Goal: Information Seeking & Learning: Learn about a topic

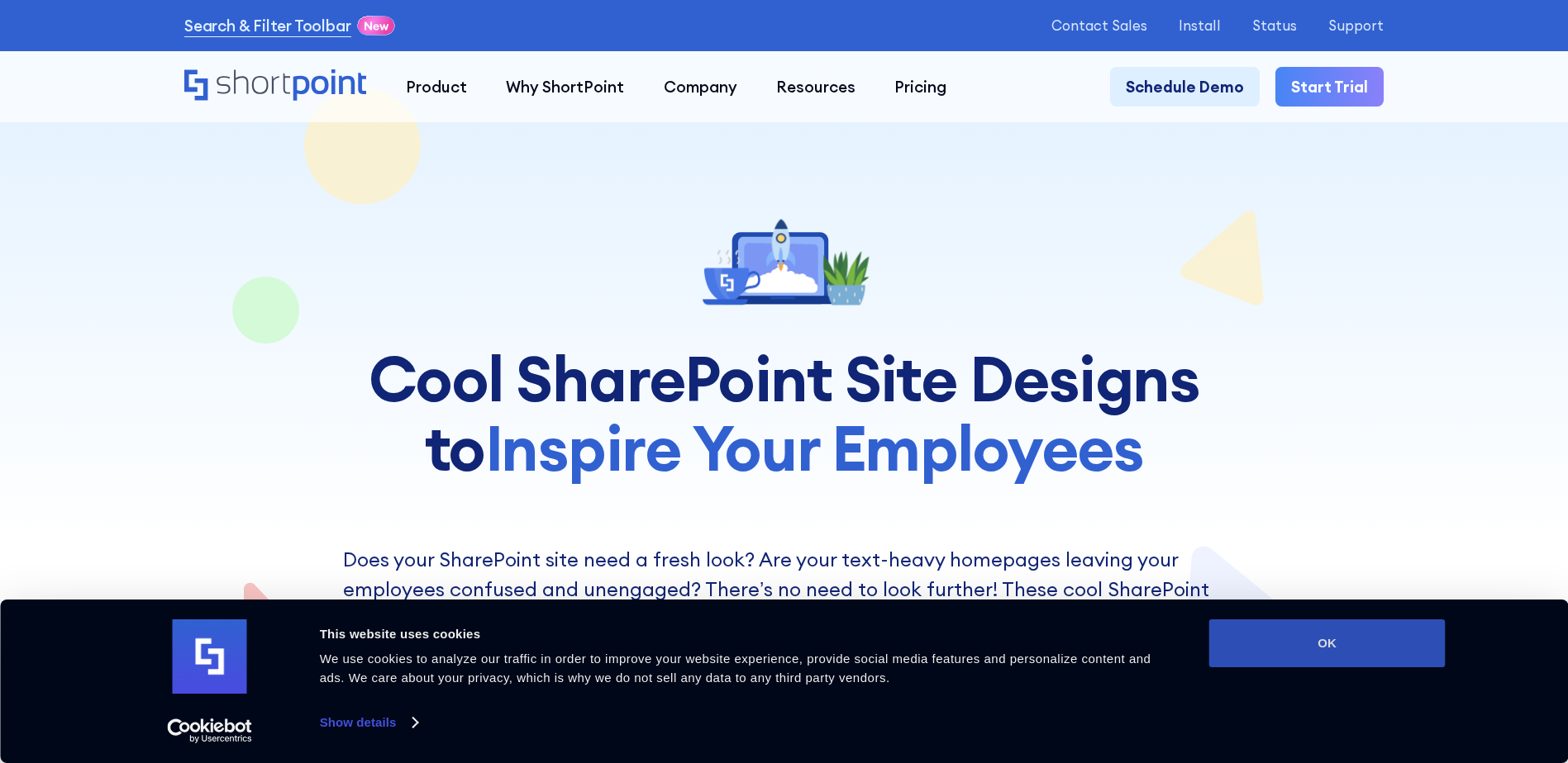
click at [1338, 640] on button "OK" at bounding box center [1327, 644] width 236 height 48
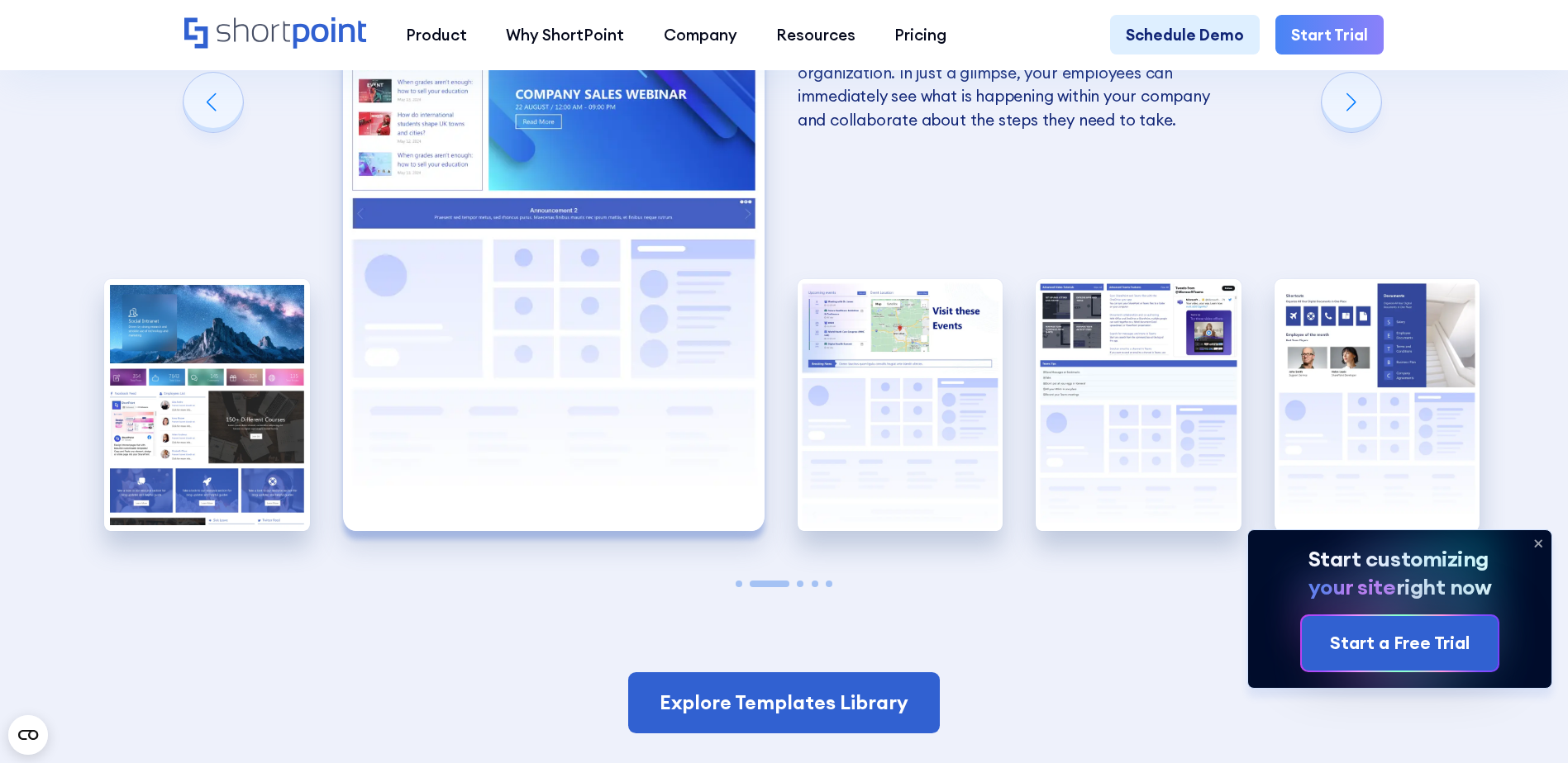
scroll to position [3478, 0]
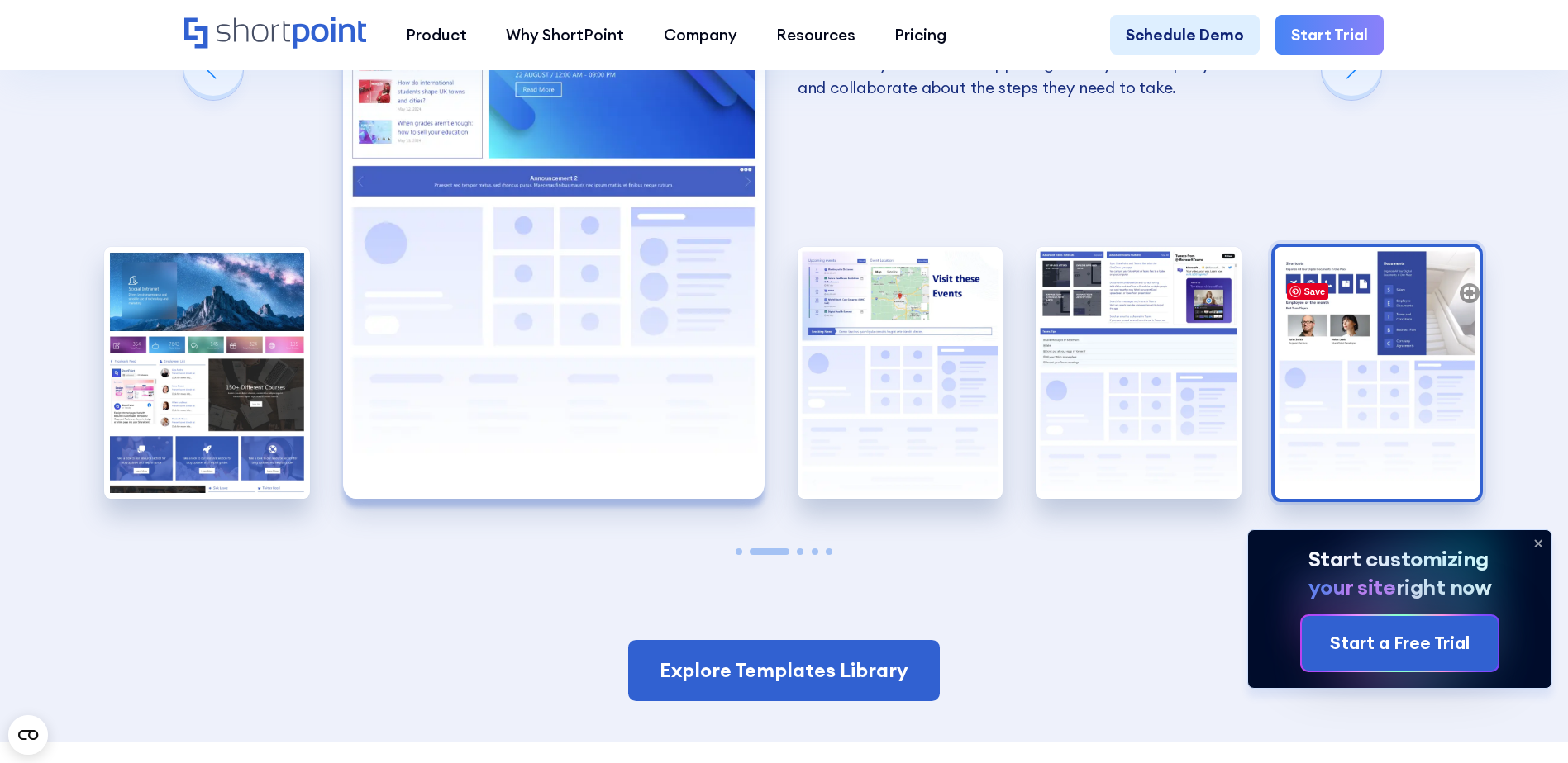
click at [1404, 319] on img "5 / 5" at bounding box center [1376, 373] width 205 height 252
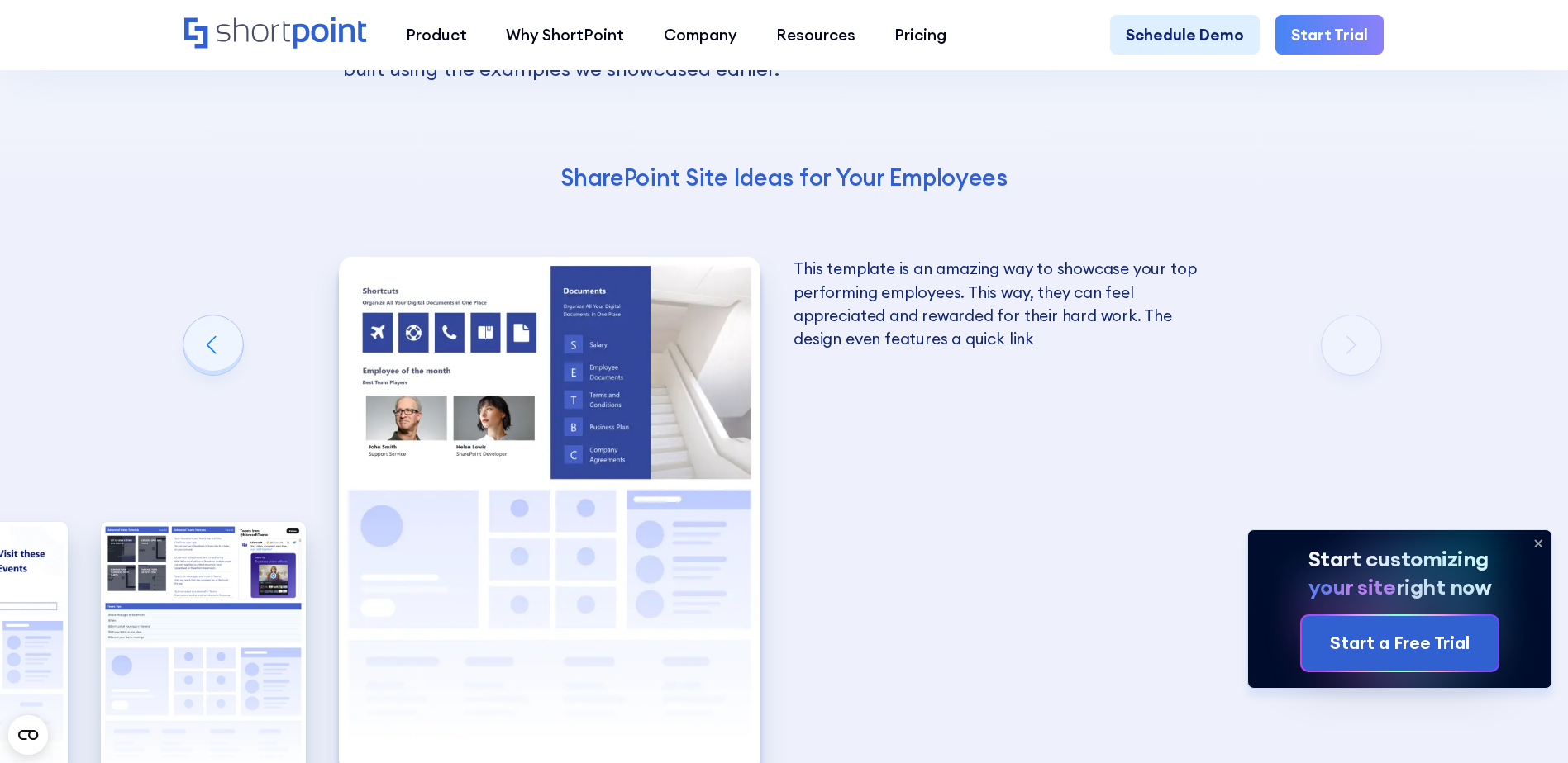
scroll to position [3267, 0]
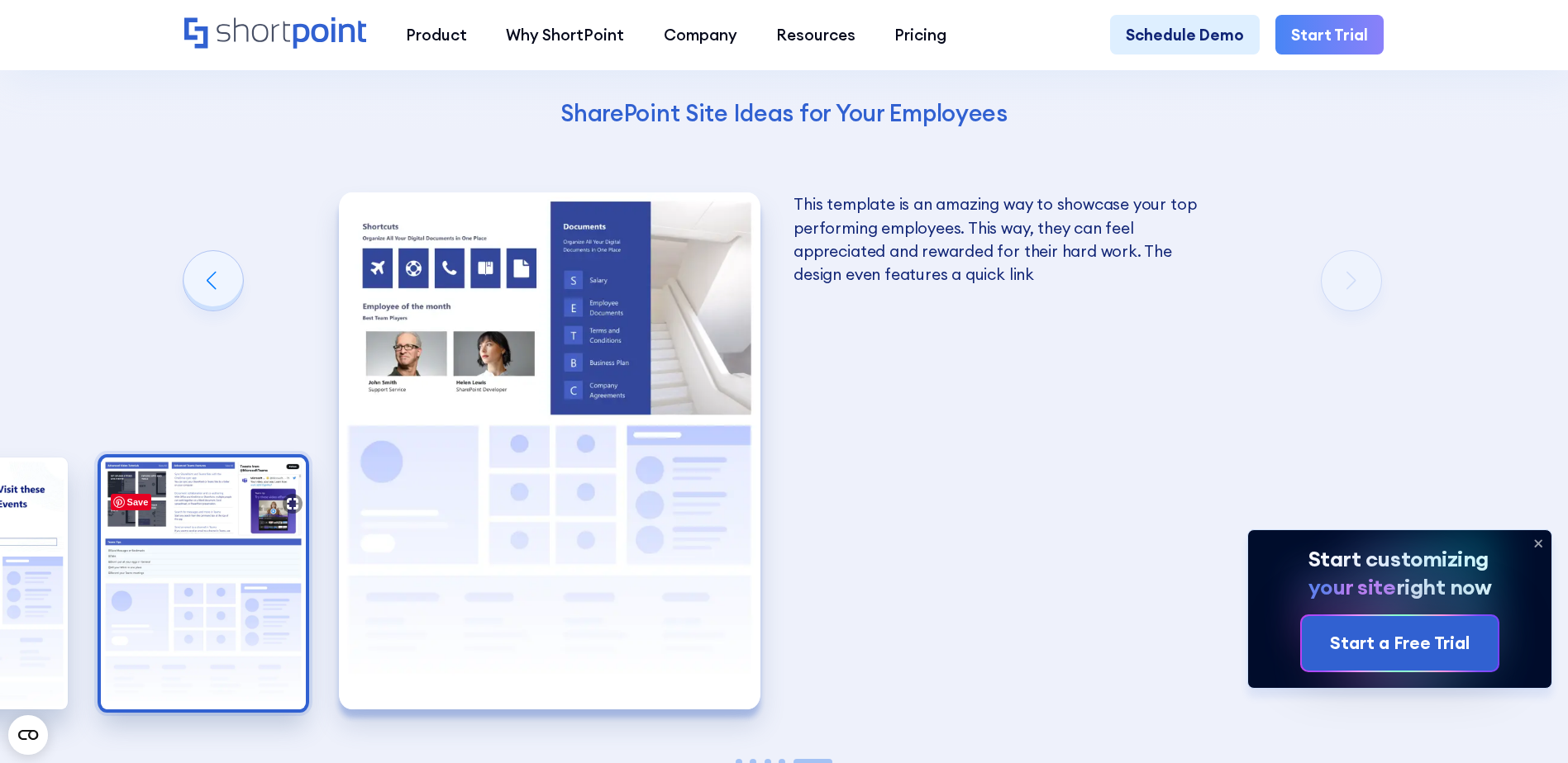
click at [200, 529] on img "4 / 5" at bounding box center [203, 583] width 205 height 252
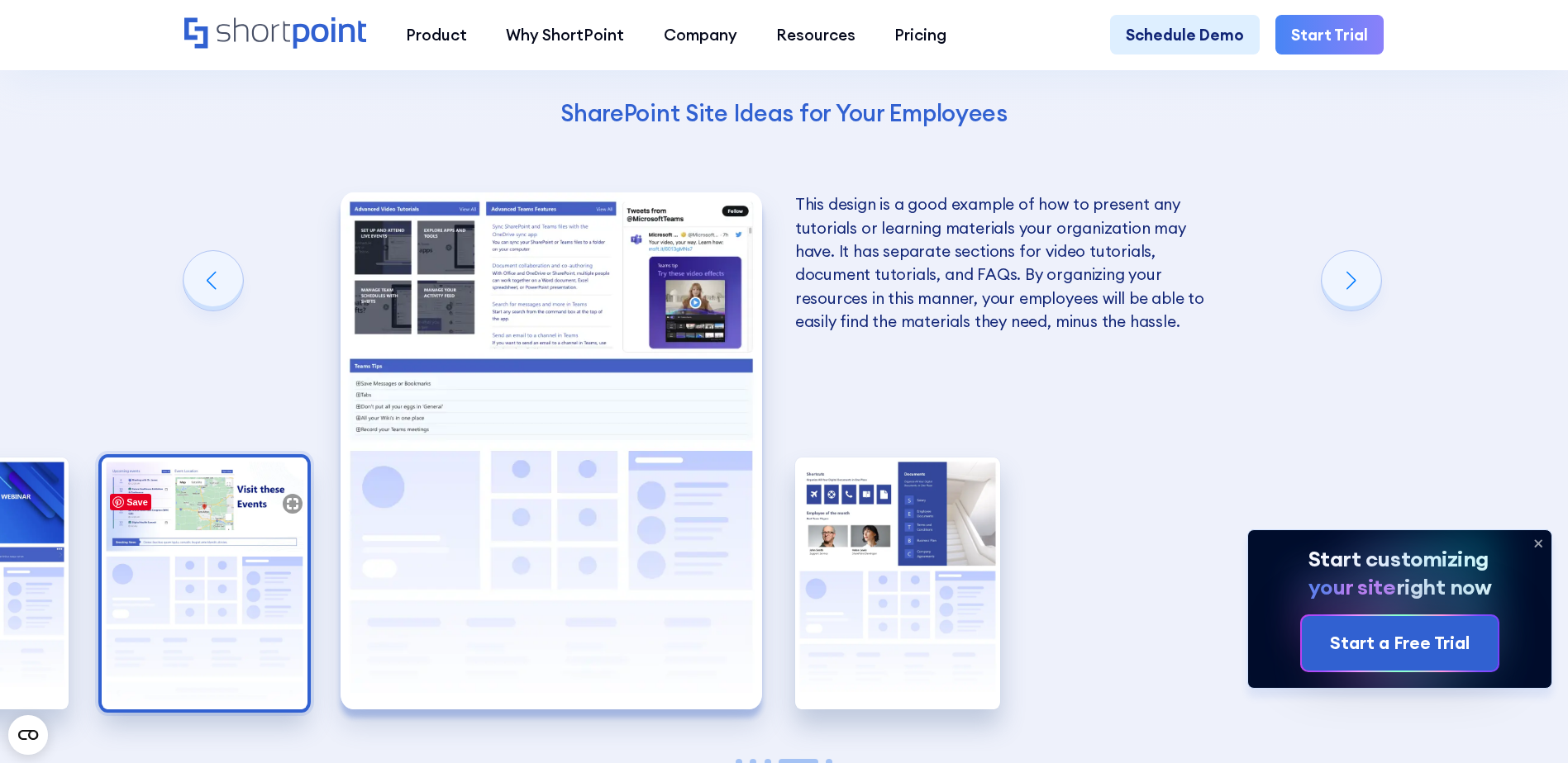
click at [210, 548] on img "3 / 5" at bounding box center [203, 583] width 205 height 252
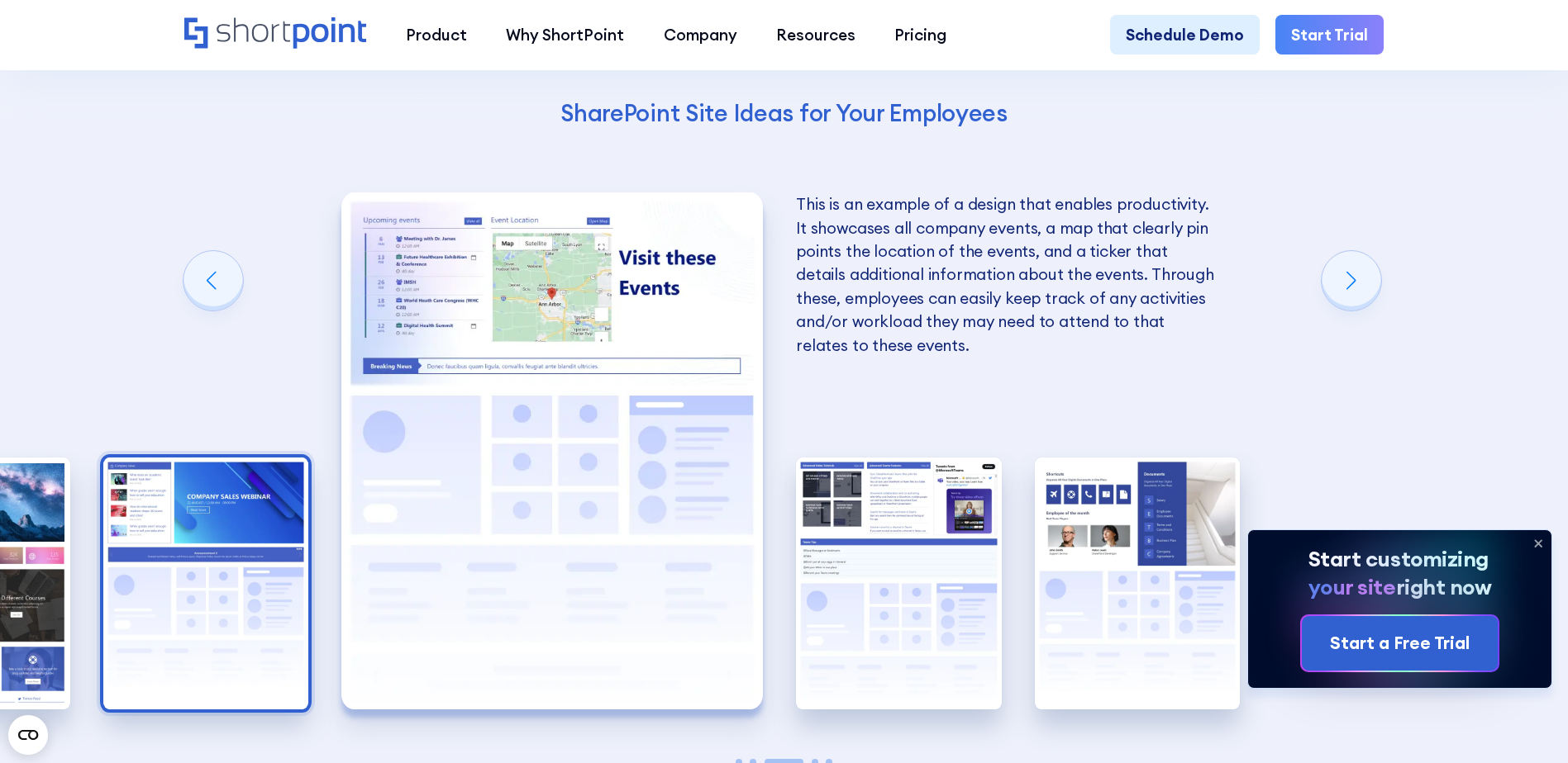
click at [212, 559] on img "2 / 5" at bounding box center [205, 583] width 205 height 252
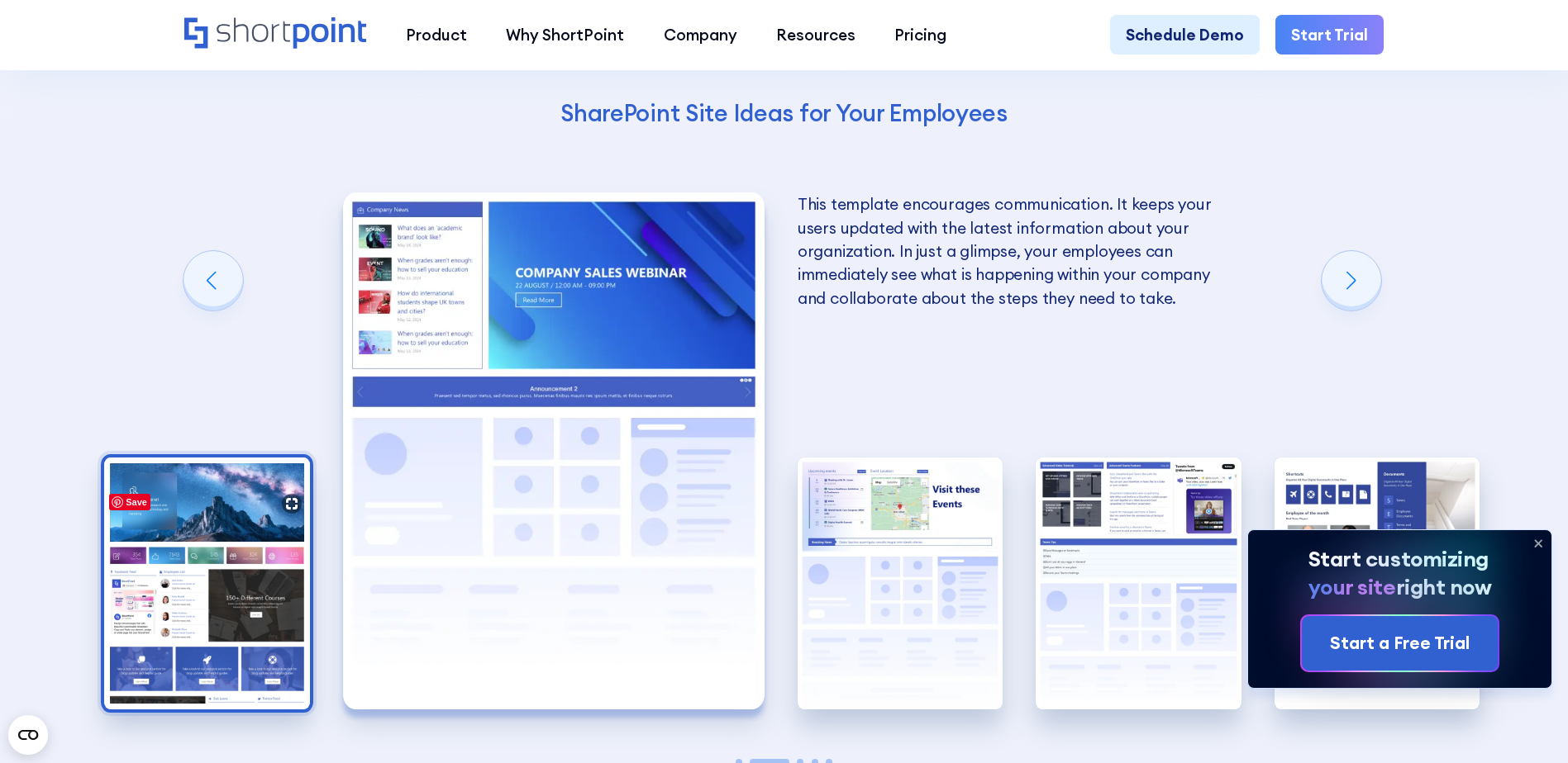
click at [189, 516] on img "1 / 5" at bounding box center [206, 583] width 205 height 252
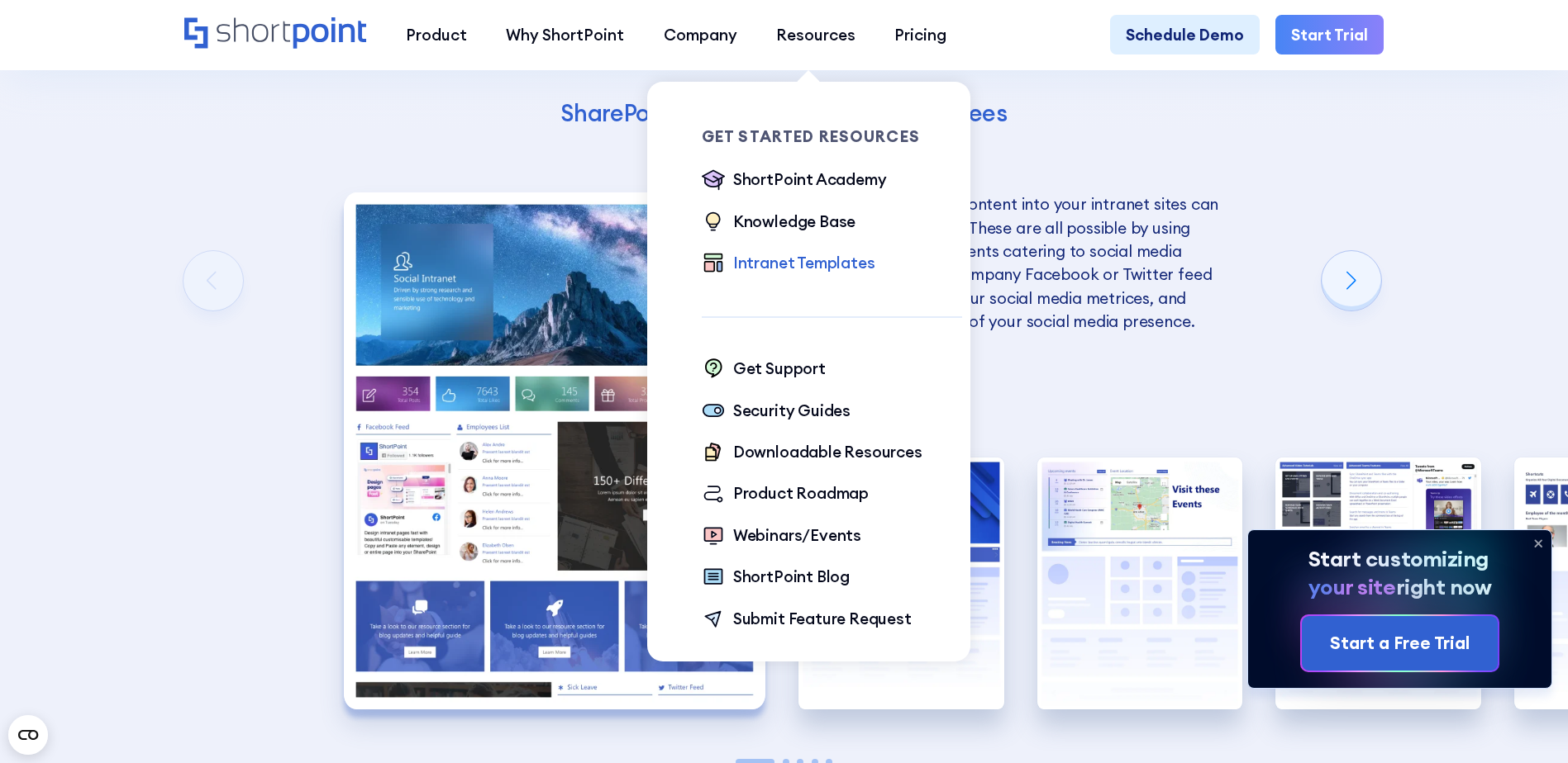
click at [823, 263] on div "Intranet Templates" at bounding box center [804, 262] width 142 height 23
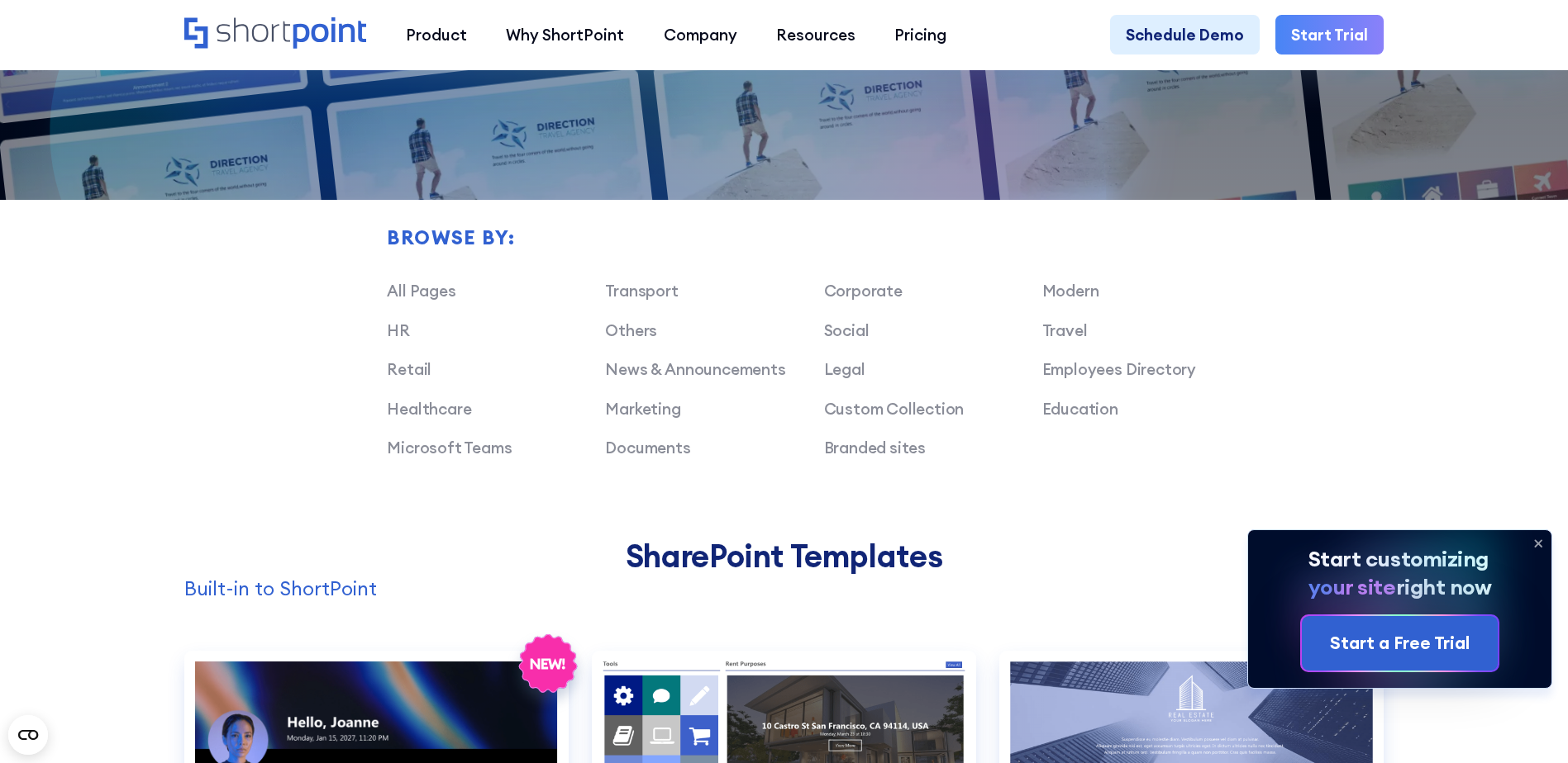
scroll to position [1382, 0]
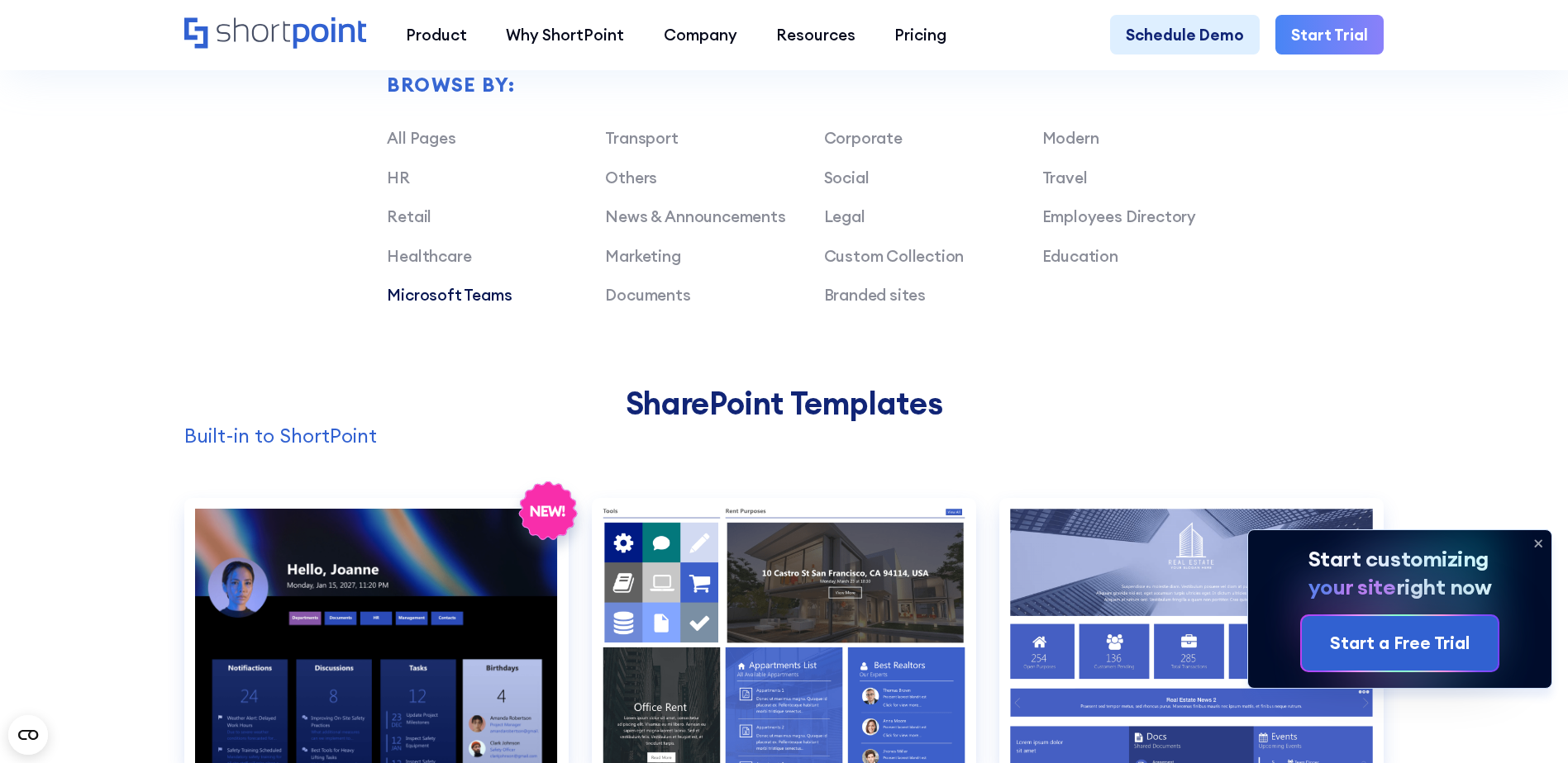
click at [446, 304] on link "Microsoft Teams" at bounding box center [450, 295] width 125 height 20
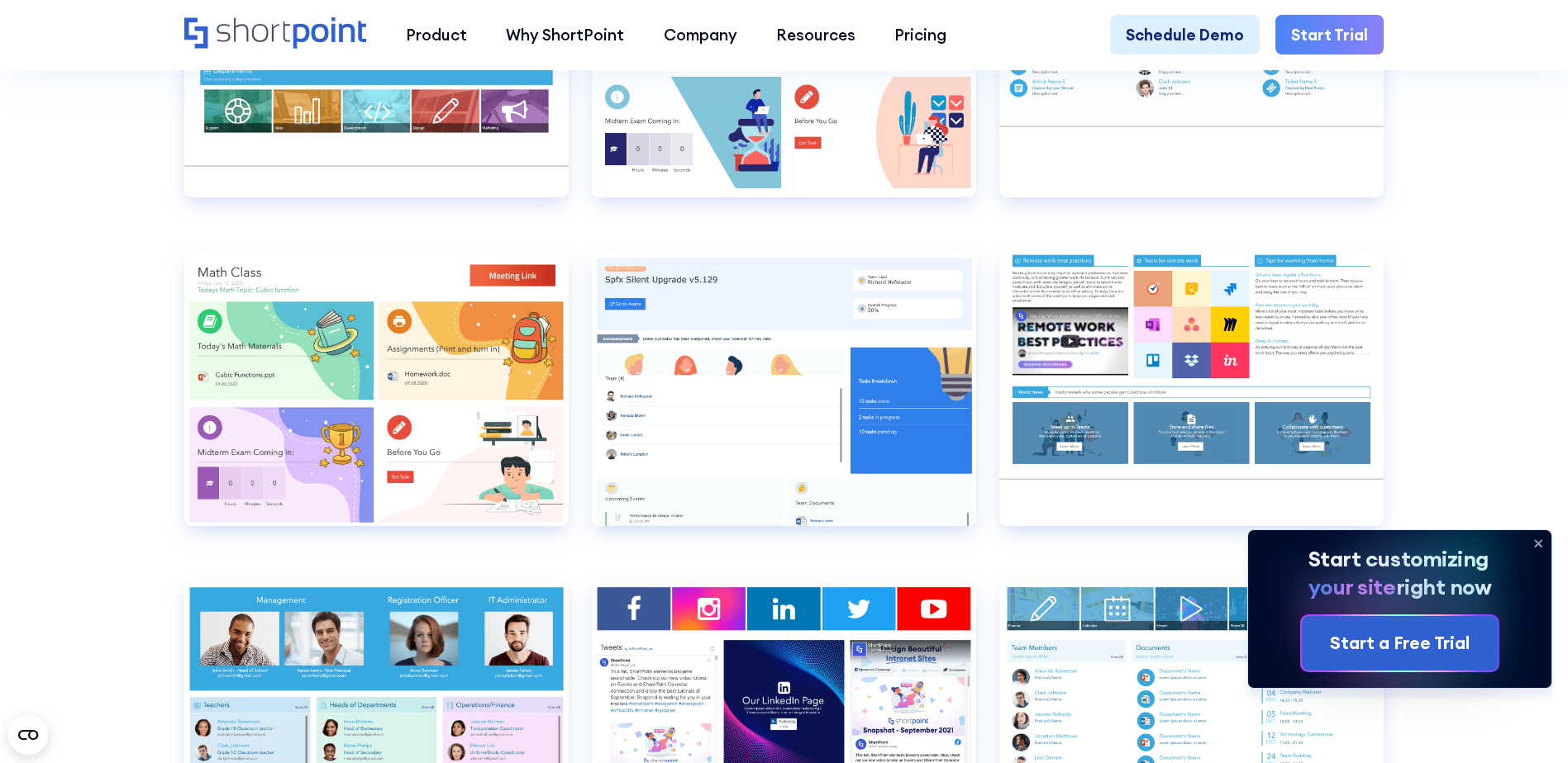
scroll to position [2468, 0]
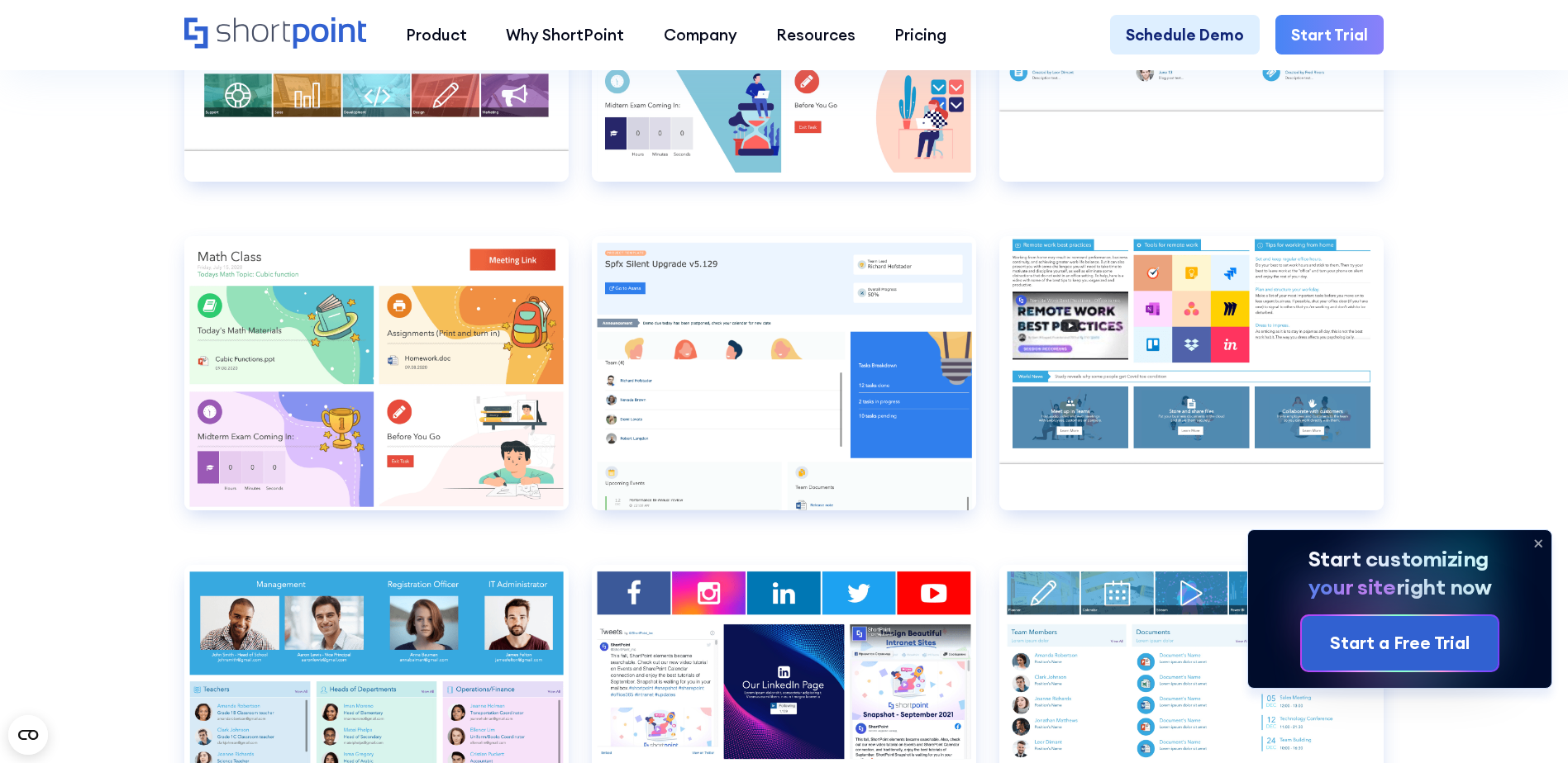
click at [1534, 542] on icon at bounding box center [1537, 544] width 27 height 27
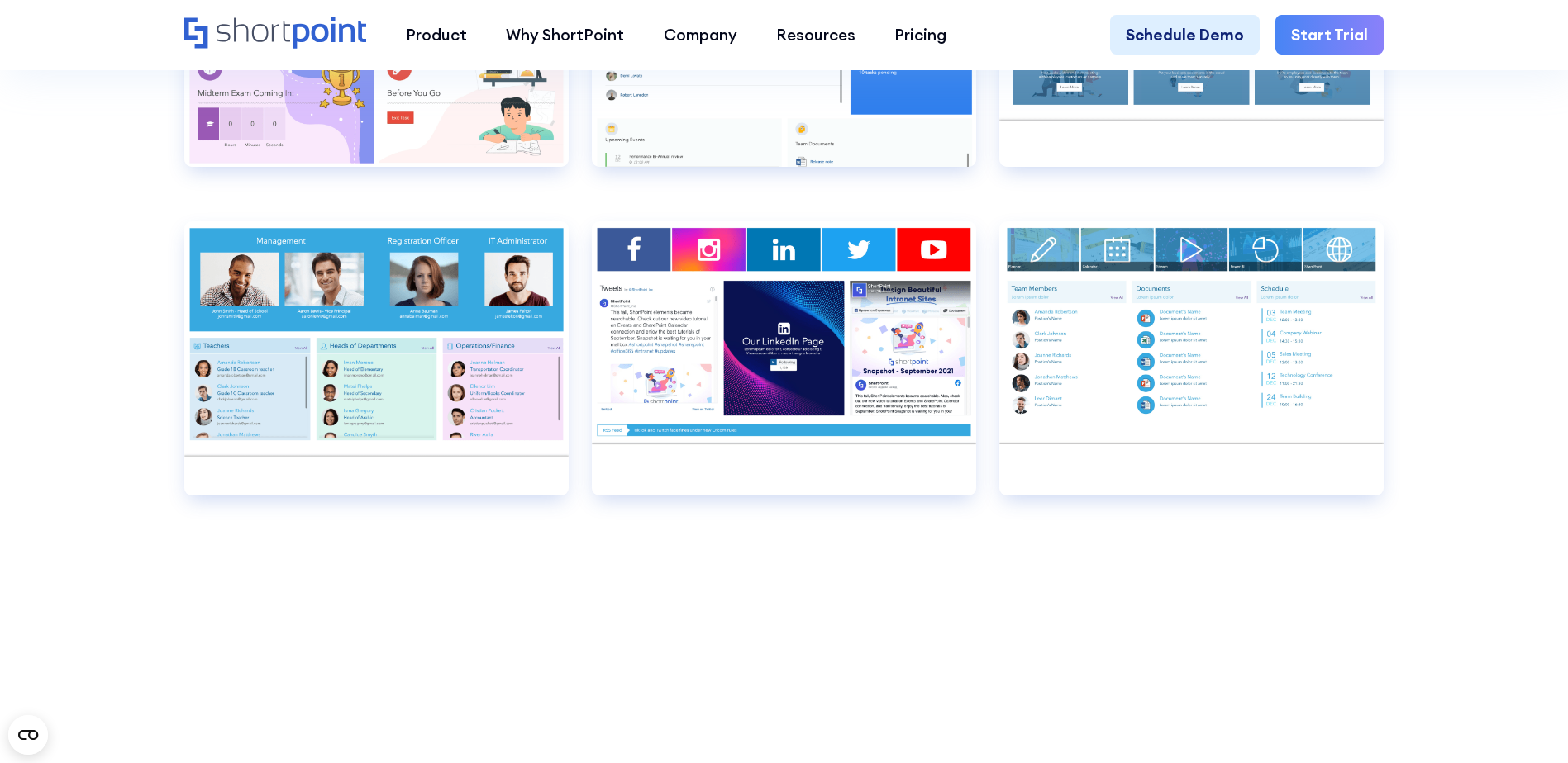
scroll to position [2828, 0]
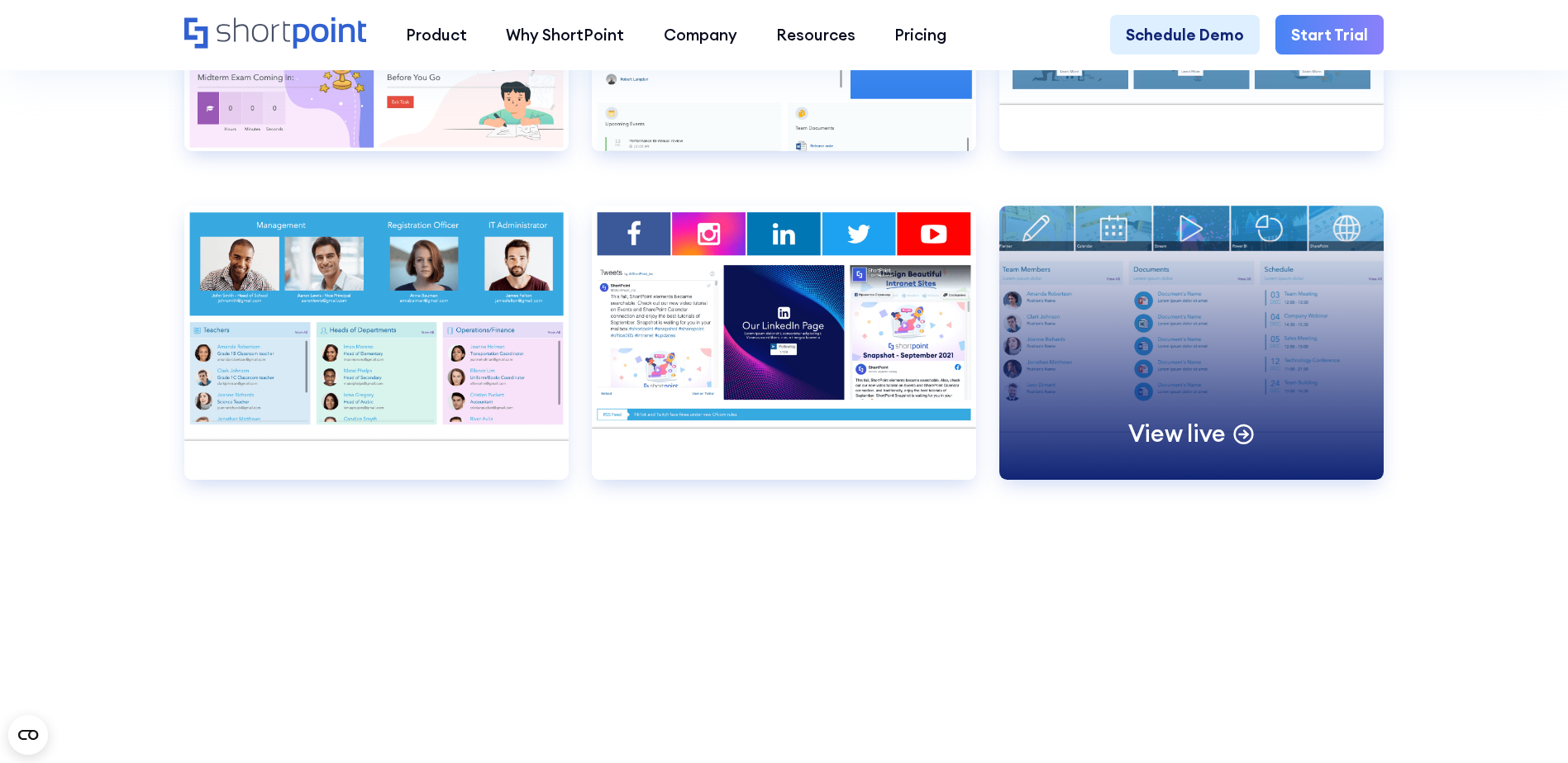
click at [1135, 283] on div "View live" at bounding box center [1191, 342] width 384 height 274
